Goal: Task Accomplishment & Management: Manage account settings

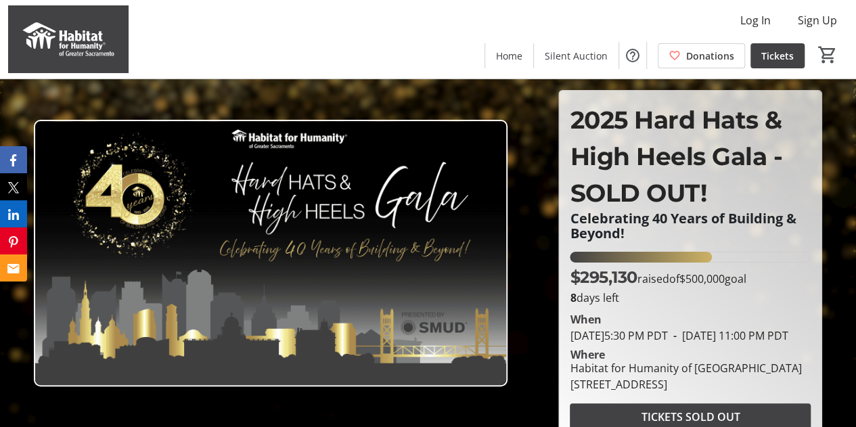
click at [747, 215] on p "Celebrating 40 Years of Building & Beyond!" at bounding box center [690, 226] width 241 height 30
click at [757, 29] on span at bounding box center [756, 20] width 52 height 32
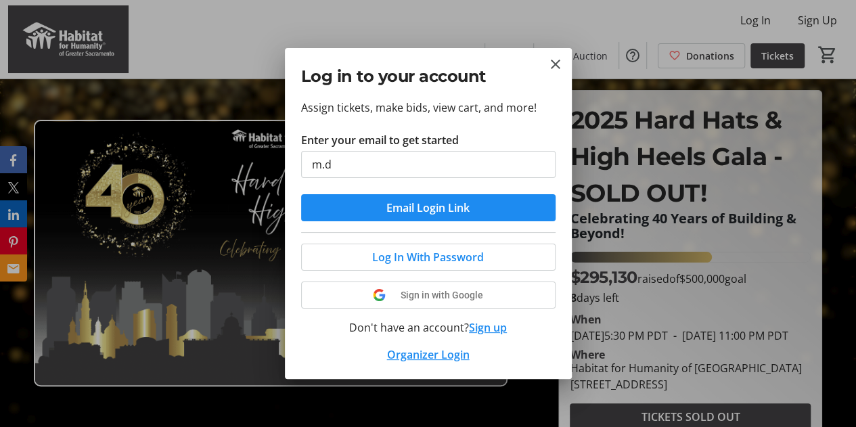
type input "[PERSON_NAME][EMAIL_ADDRESS][DOMAIN_NAME]"
click at [420, 212] on span "Email Login Link" at bounding box center [428, 208] width 83 height 16
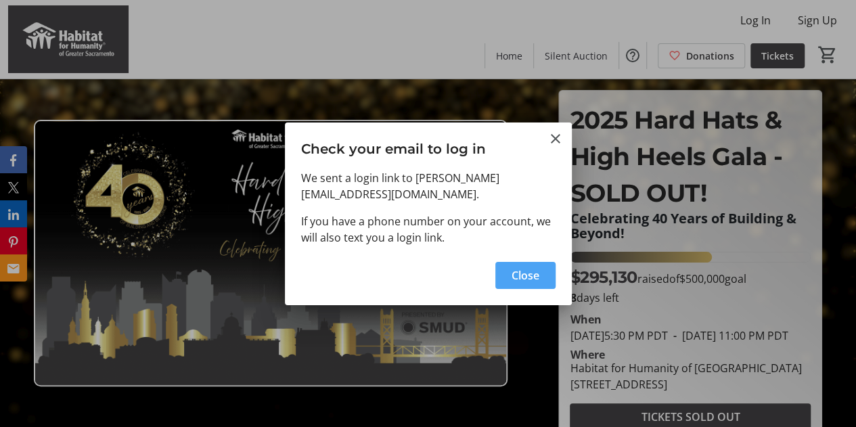
click at [512, 267] on span "Close" at bounding box center [526, 275] width 28 height 16
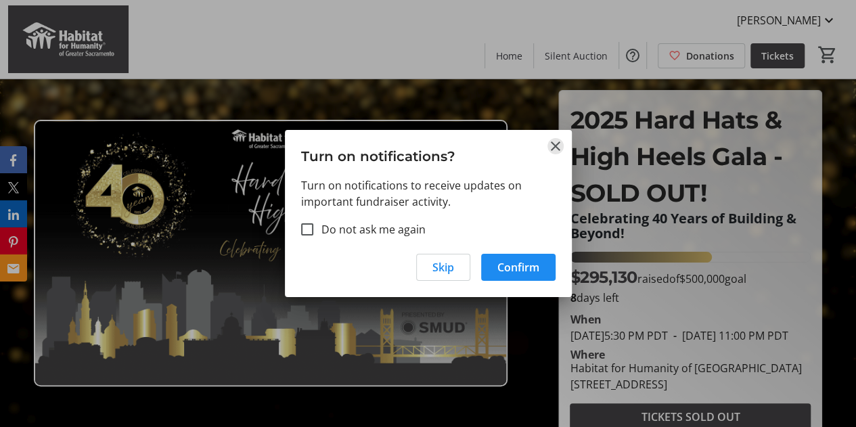
click at [558, 148] on mat-icon "Close" at bounding box center [556, 146] width 16 height 16
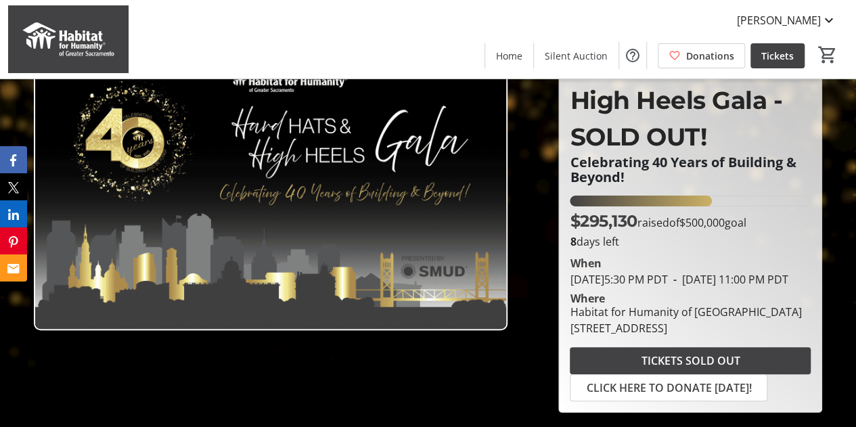
scroll to position [57, 0]
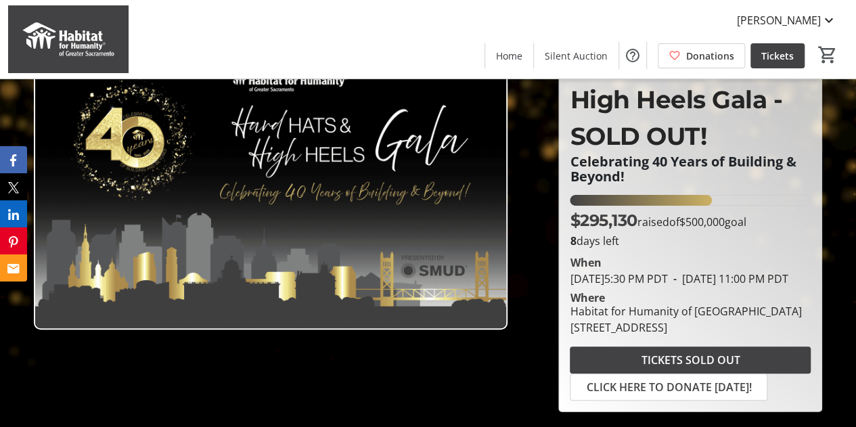
click at [284, 184] on img at bounding box center [271, 196] width 474 height 267
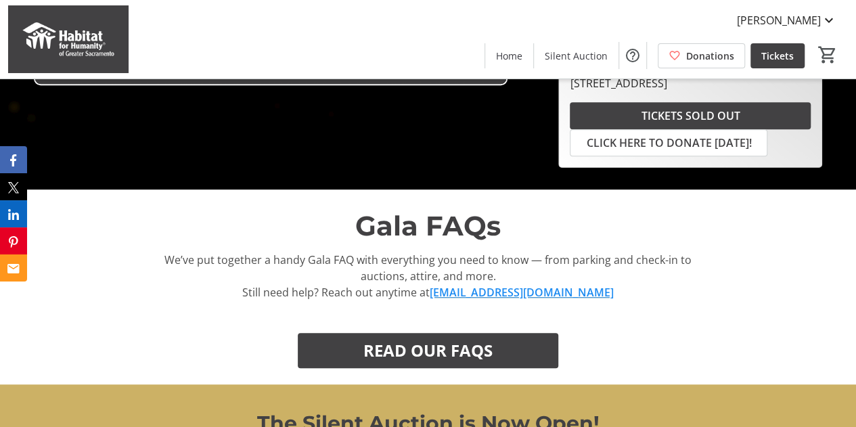
scroll to position [0, 0]
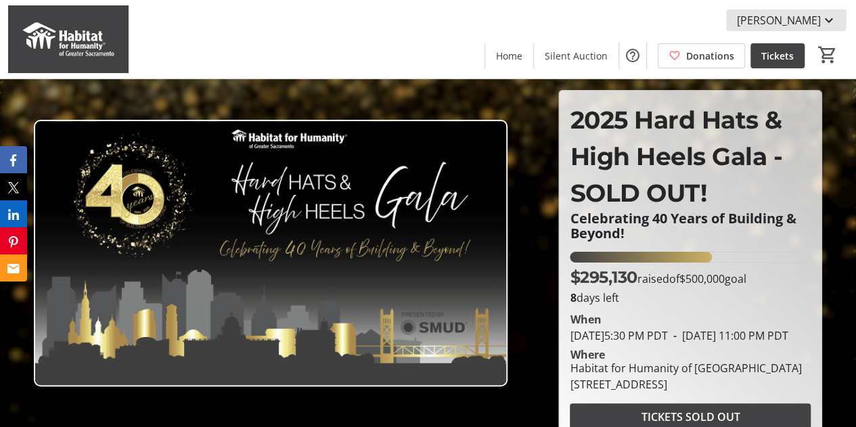
click at [774, 18] on span "[PERSON_NAME]" at bounding box center [779, 20] width 84 height 16
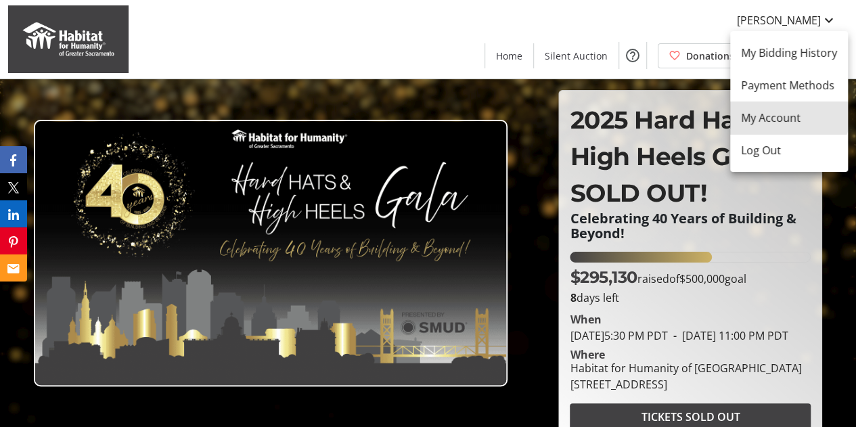
click at [774, 110] on span "My Account" at bounding box center [789, 118] width 96 height 16
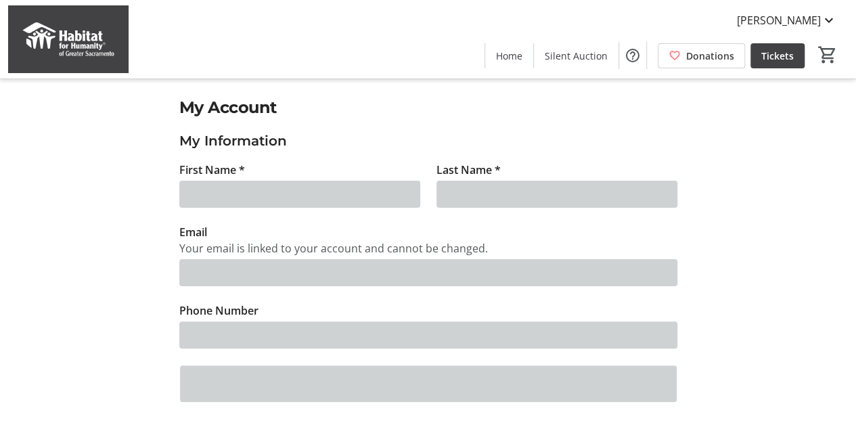
type input "[PERSON_NAME]"
type input "Durrans"
type input "[PERSON_NAME][EMAIL_ADDRESS][DOMAIN_NAME]"
type input "[PHONE_NUMBER]"
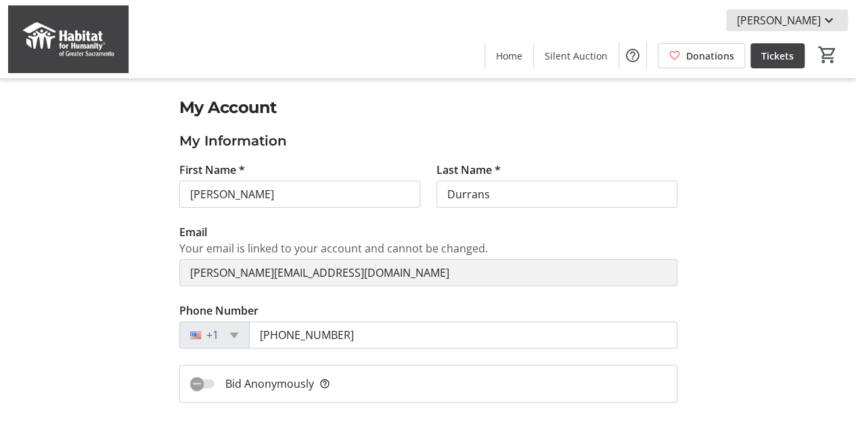
click at [825, 18] on mat-icon at bounding box center [829, 20] width 16 height 16
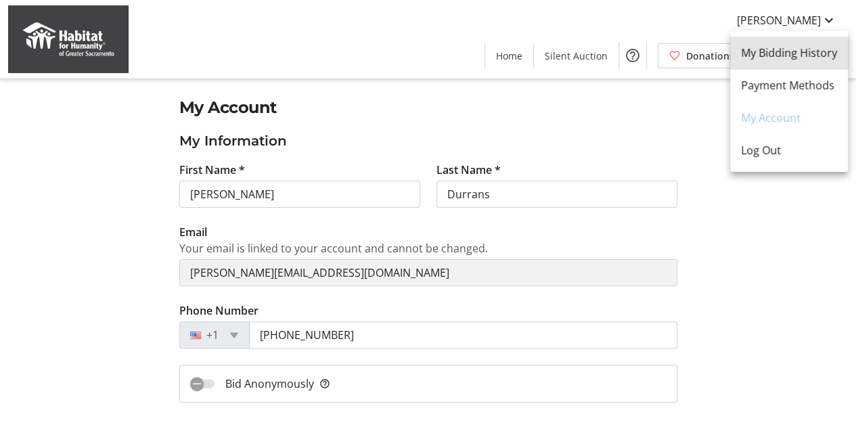
click at [796, 55] on span "My Bidding History" at bounding box center [789, 53] width 96 height 16
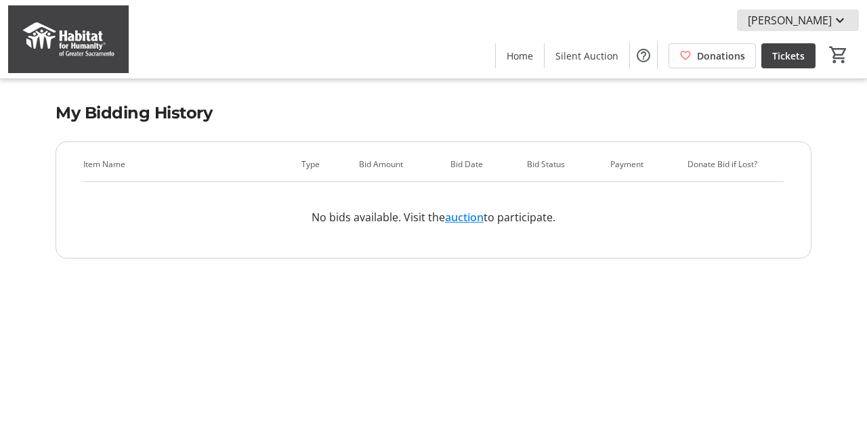
click at [809, 18] on span "[PERSON_NAME]" at bounding box center [789, 20] width 84 height 16
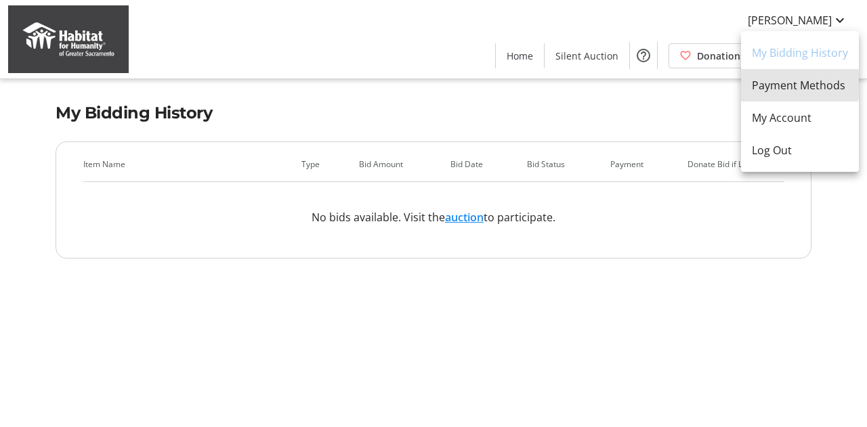
click at [792, 85] on span "Payment Methods" at bounding box center [799, 85] width 96 height 16
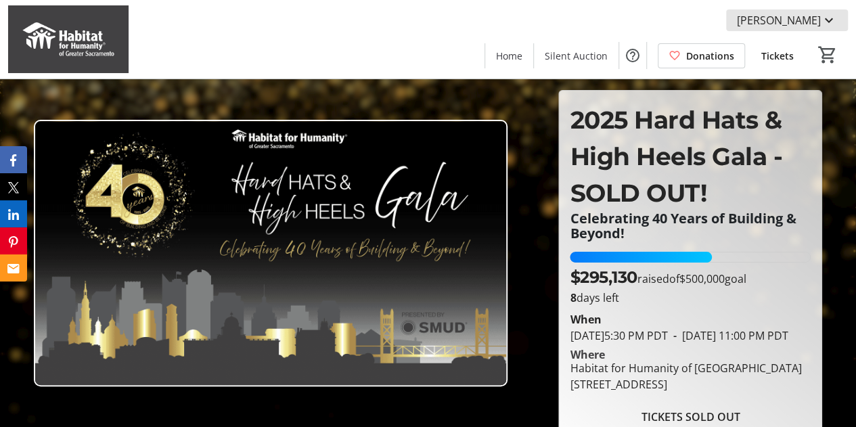
click at [796, 24] on span "[PERSON_NAME]" at bounding box center [779, 20] width 84 height 16
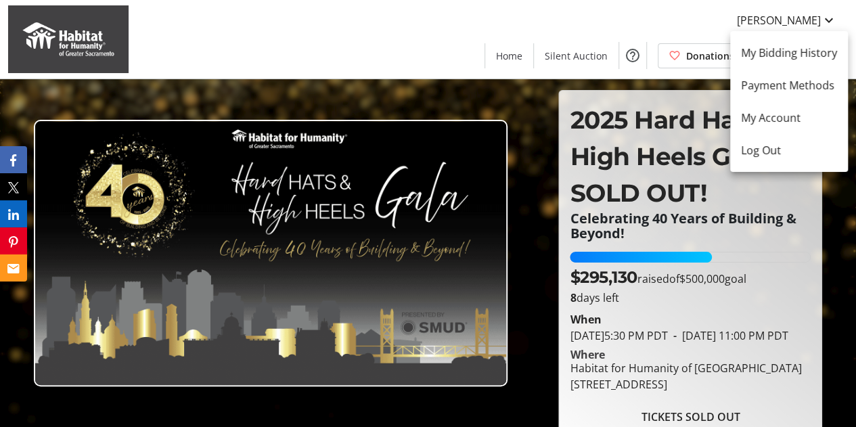
click at [783, 28] on div at bounding box center [428, 213] width 856 height 427
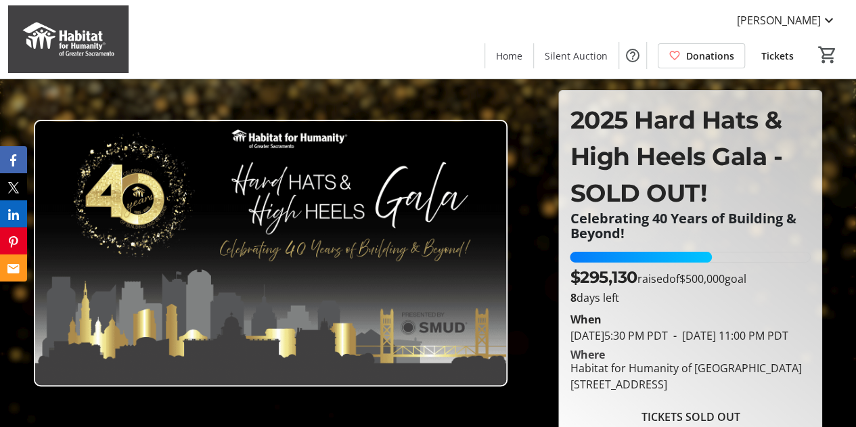
click at [783, 53] on span "Tickets" at bounding box center [778, 56] width 32 height 14
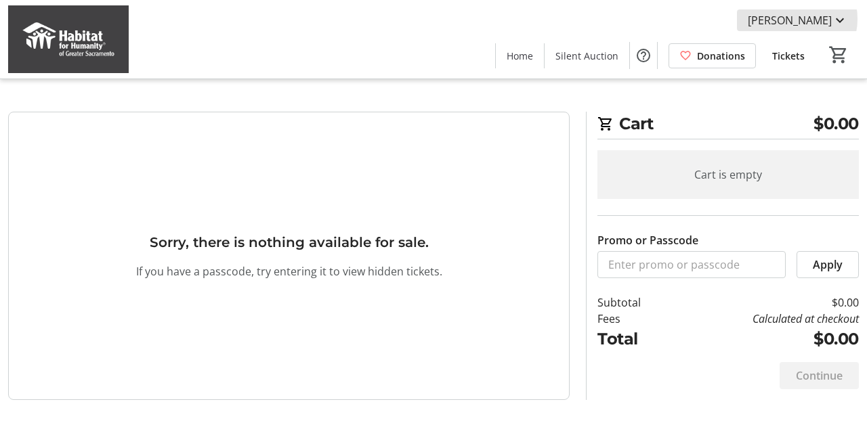
click at [791, 19] on span "[PERSON_NAME]" at bounding box center [789, 20] width 84 height 16
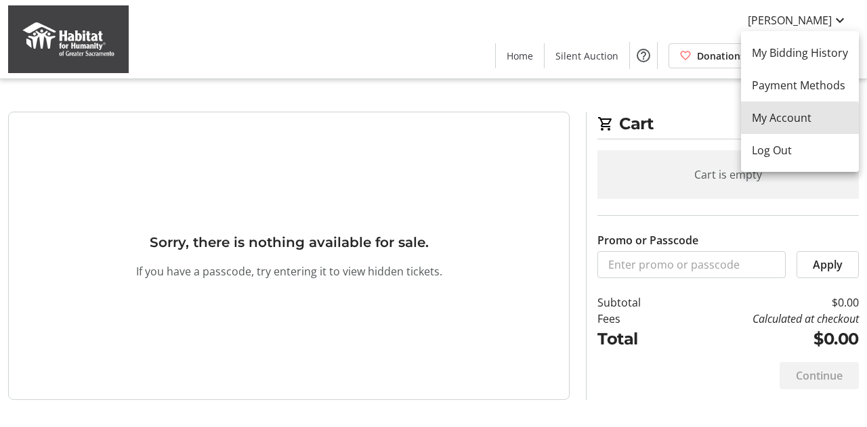
click at [785, 124] on span "My Account" at bounding box center [799, 118] width 96 height 16
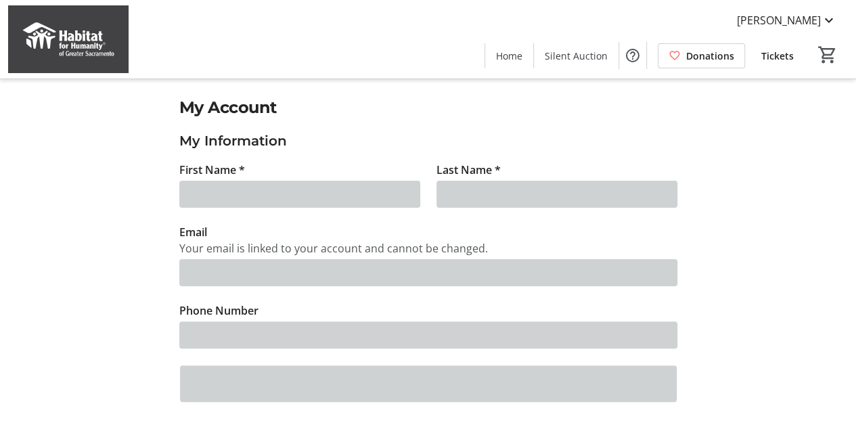
type input "[PERSON_NAME]"
type input "Durrans"
type input "[PERSON_NAME][EMAIL_ADDRESS][DOMAIN_NAME]"
type input "[PHONE_NUMBER]"
